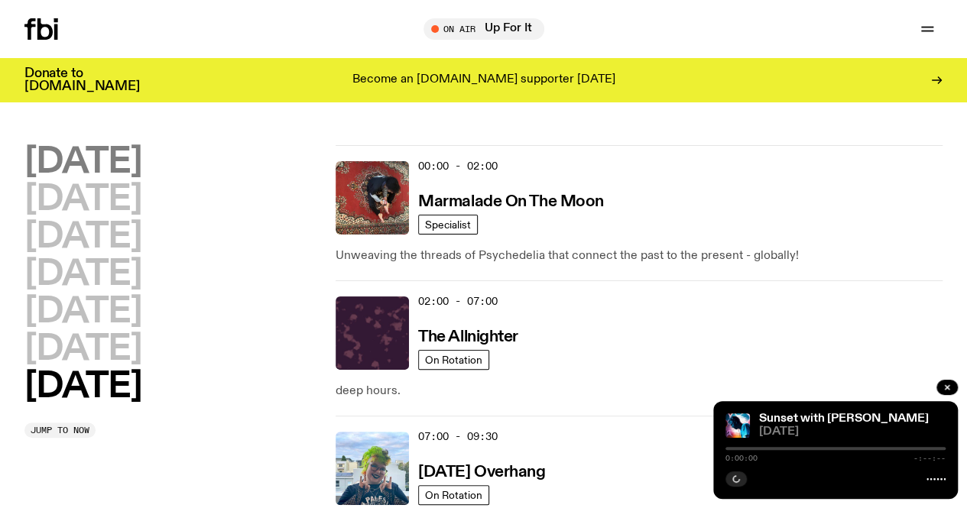
click at [141, 180] on h2 "[DATE]" at bounding box center [82, 162] width 117 height 34
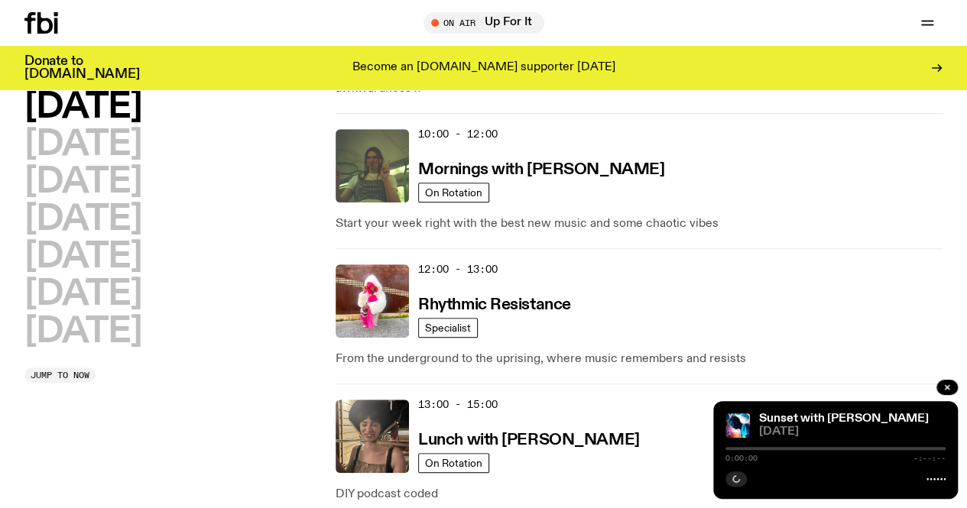
scroll to position [425, 0]
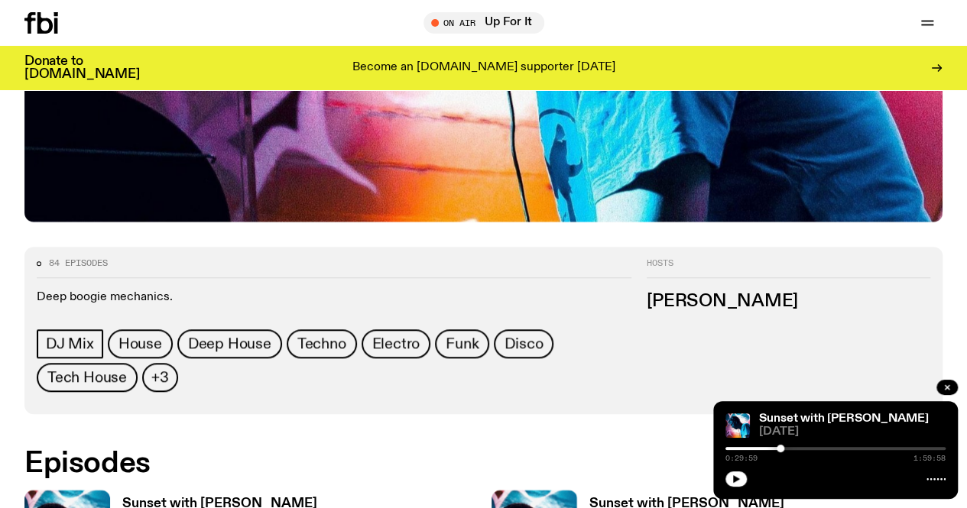
scroll to position [526, 0]
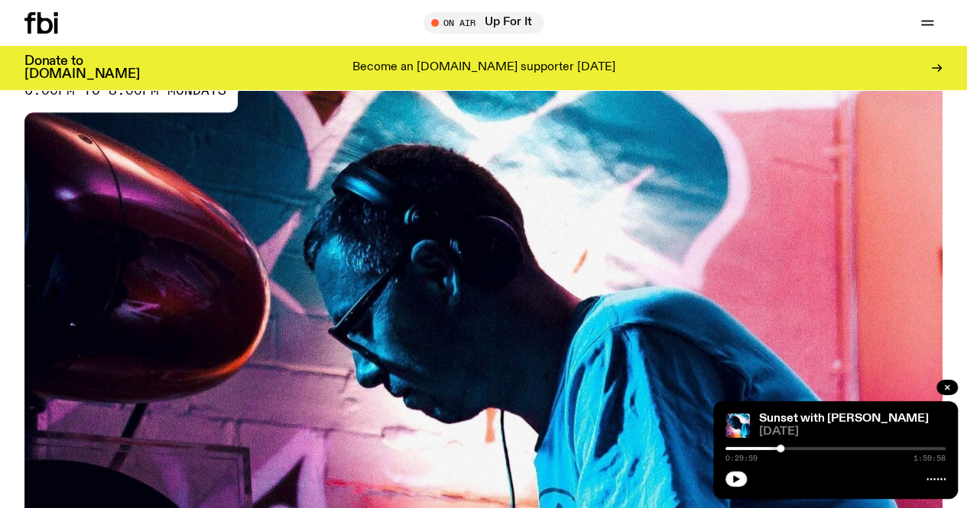
scroll to position [0, 0]
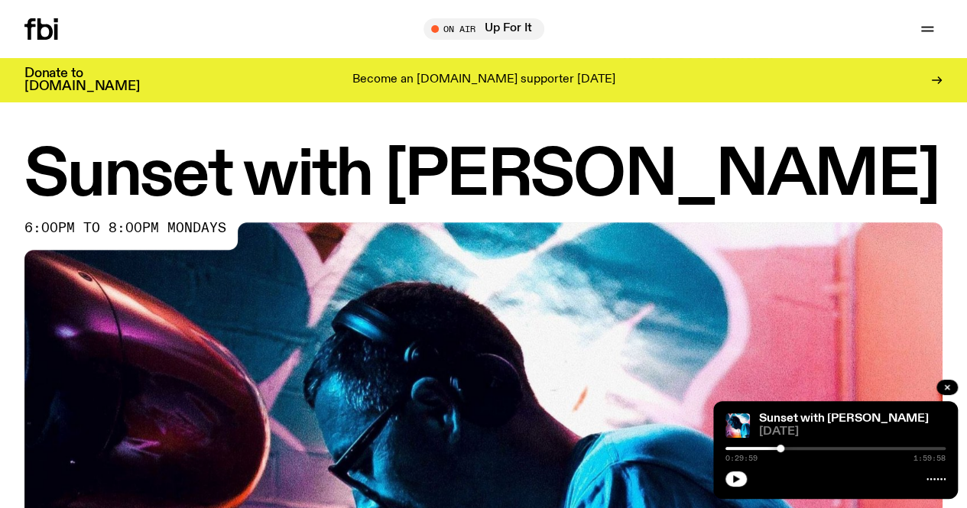
click at [57, 18] on icon at bounding box center [41, 28] width 34 height 21
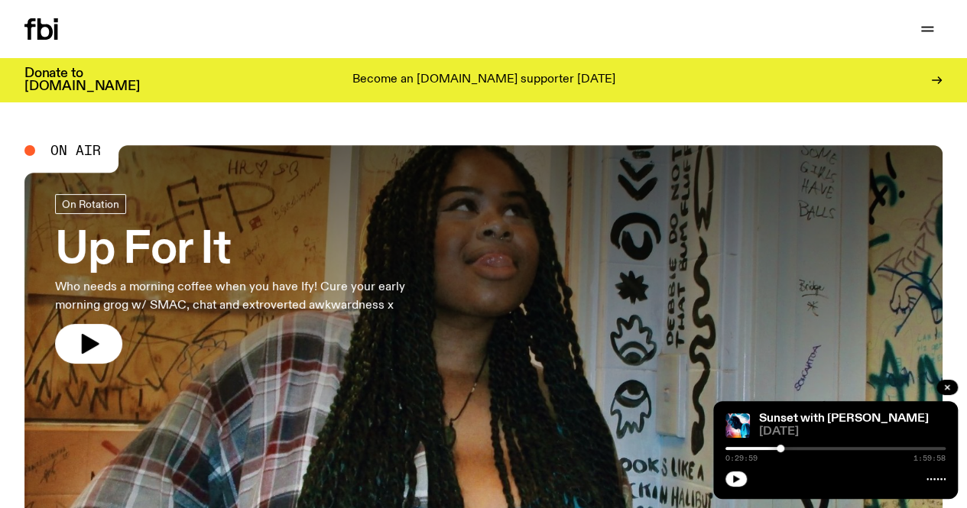
click at [0, 0] on link "Schedule" at bounding box center [0, 0] width 0 height 0
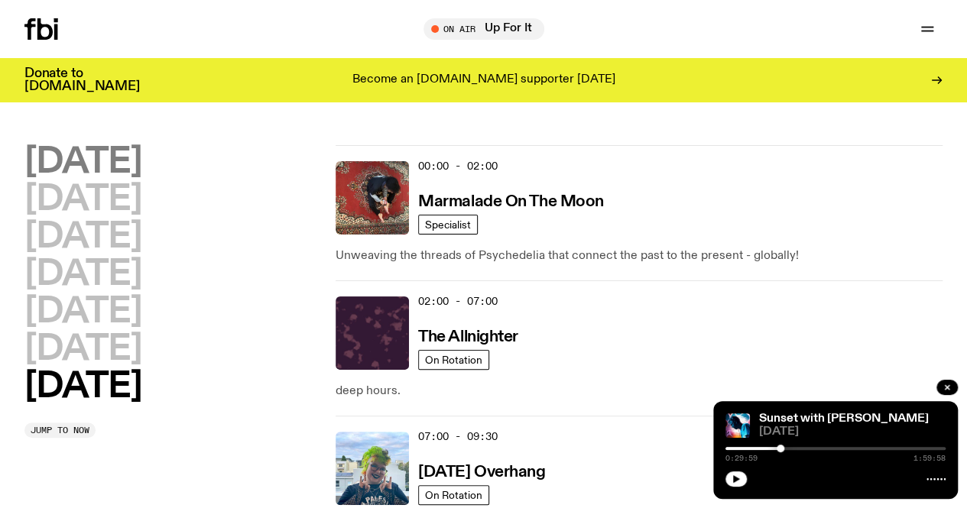
click at [107, 161] on h2 "[DATE]" at bounding box center [82, 162] width 117 height 34
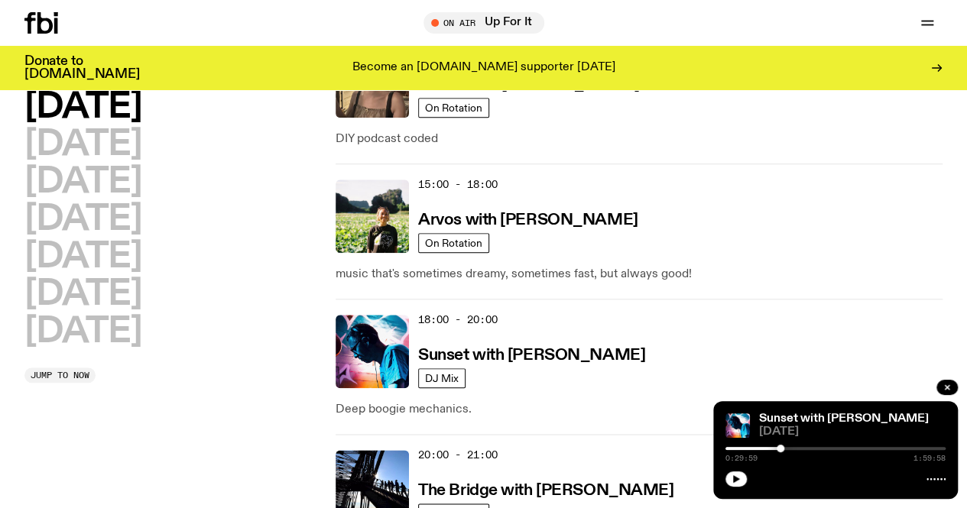
scroll to position [502, 0]
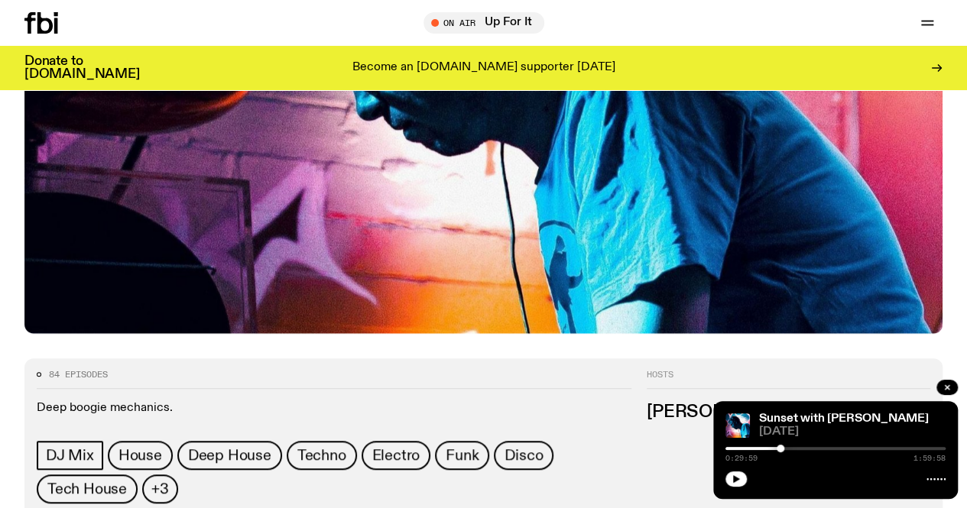
scroll to position [609, 0]
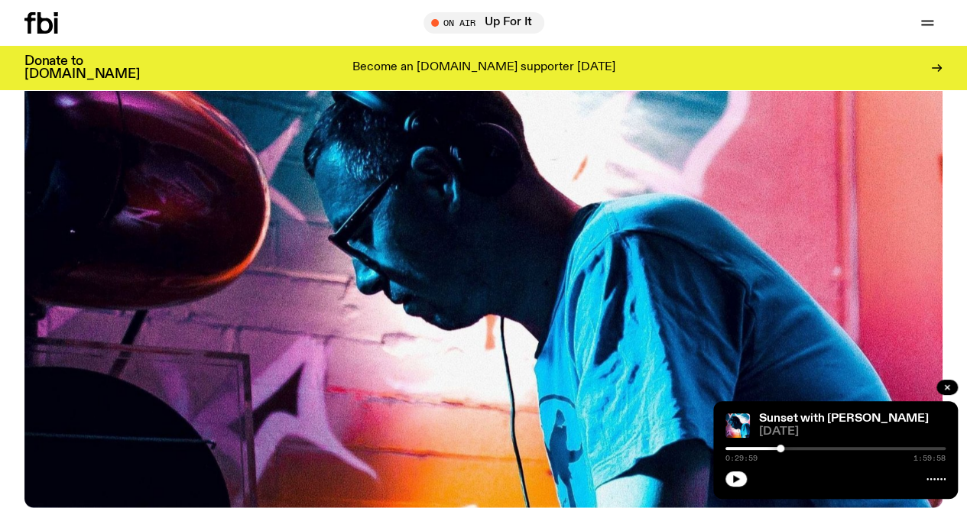
scroll to position [0, 0]
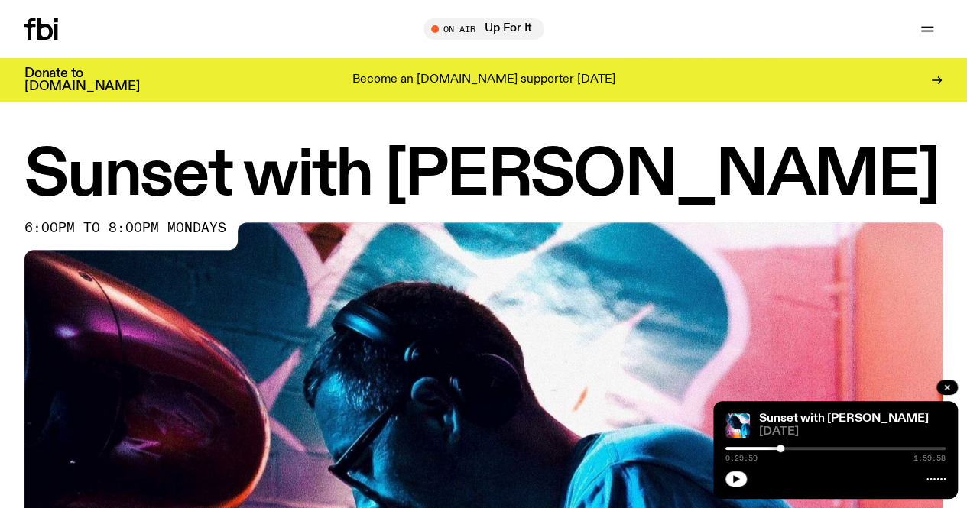
click at [0, 0] on div "Tune in live" at bounding box center [0, 0] width 0 height 0
